Goal: Complete application form: Complete application form

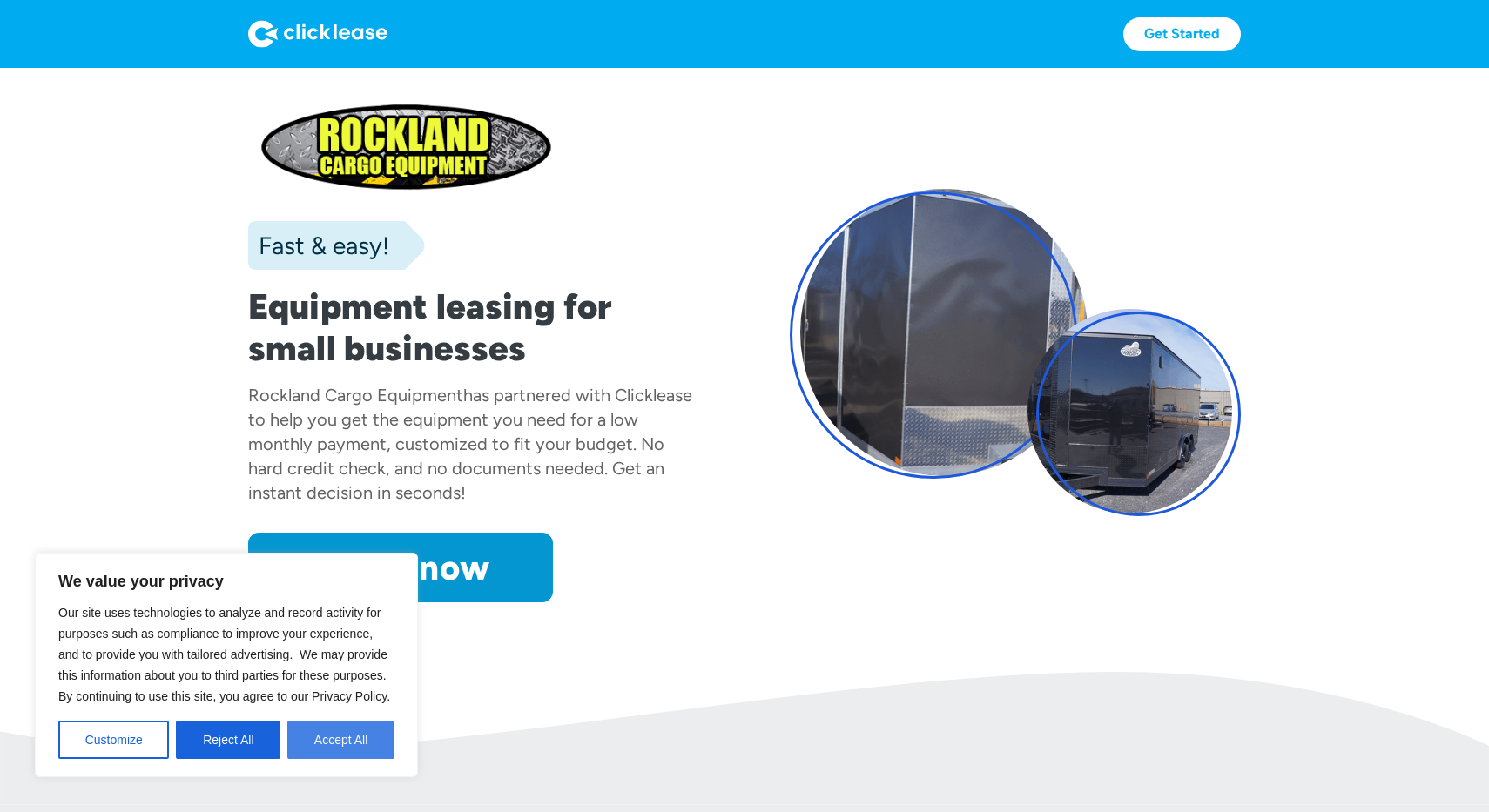
click at [346, 729] on button "Accept All" at bounding box center [340, 740] width 107 height 38
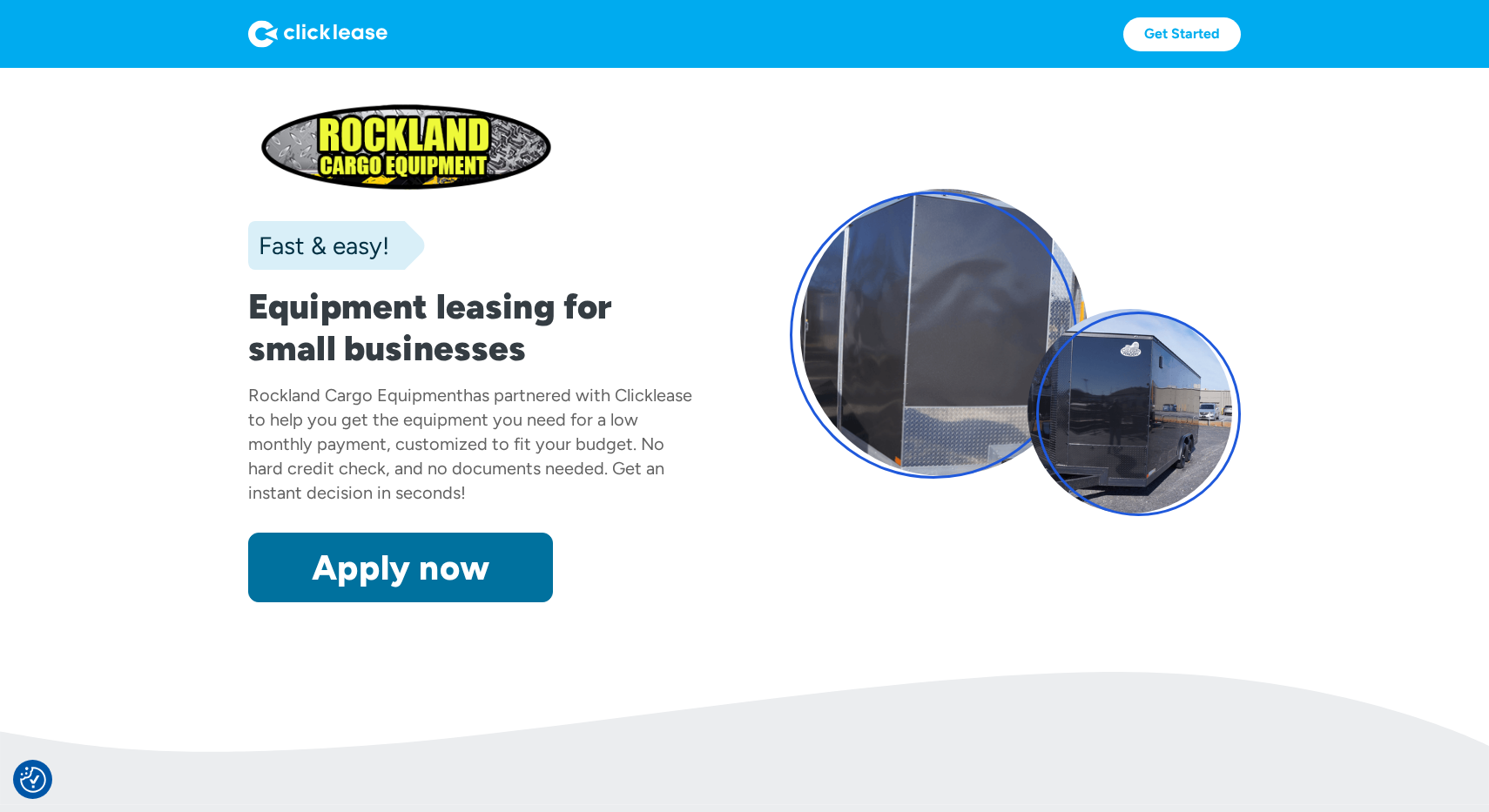
click at [399, 556] on link "Apply now" at bounding box center [400, 567] width 305 height 69
